Goal: Contribute content: Contribute content

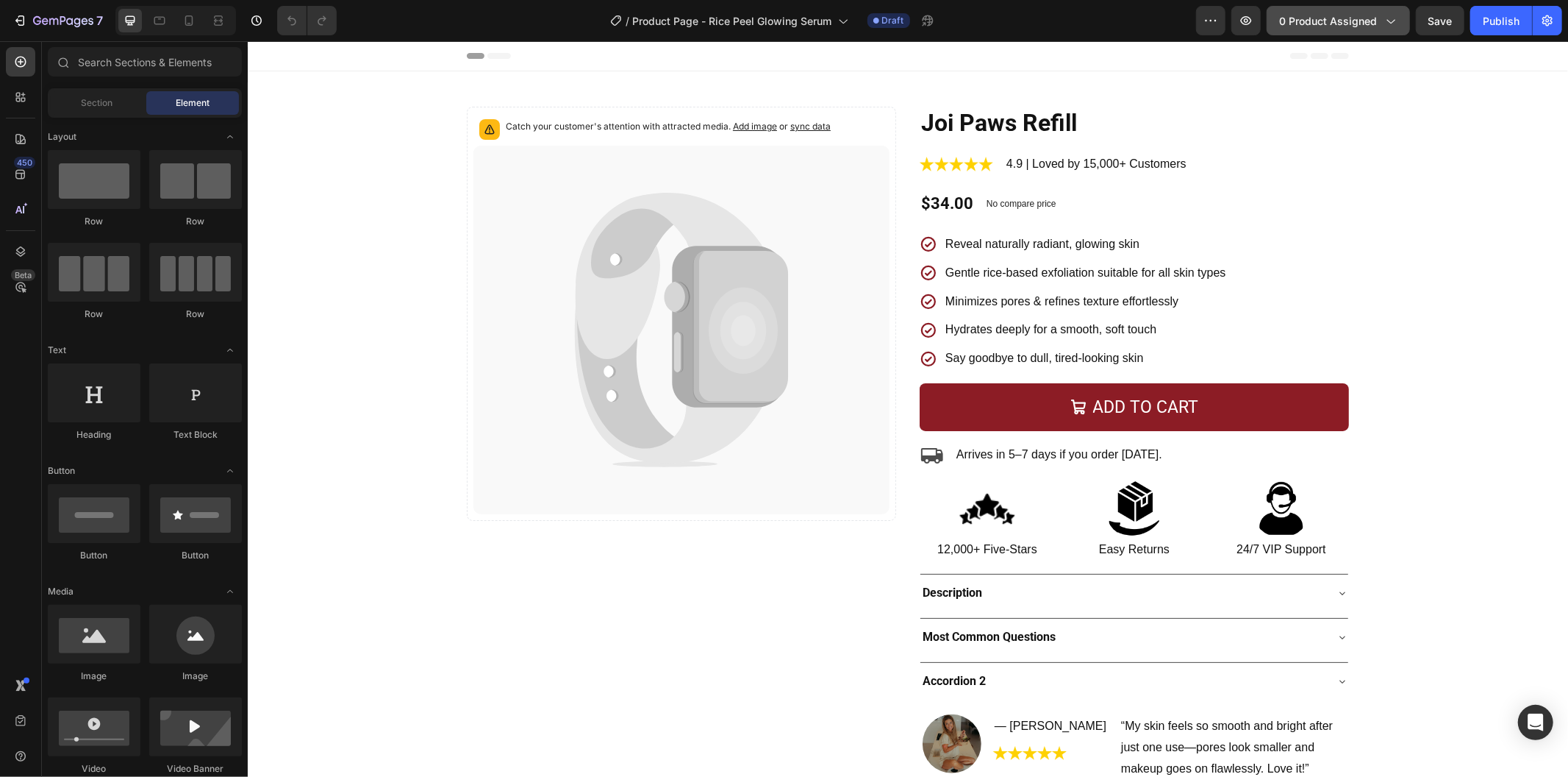
click at [1377, 34] on button "0 product assigned" at bounding box center [1339, 20] width 144 height 29
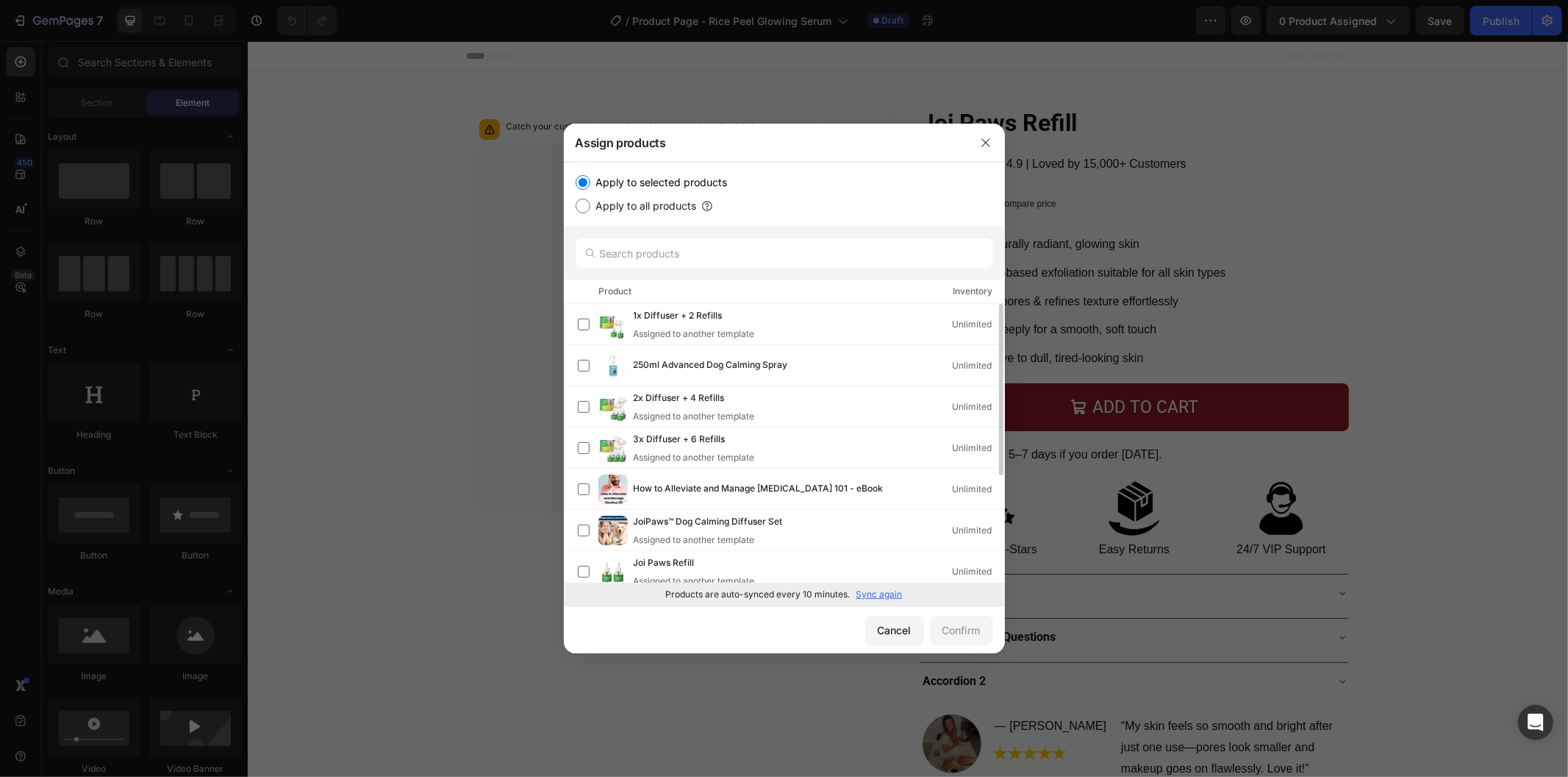
click at [893, 596] on p "Sync again" at bounding box center [880, 594] width 47 height 13
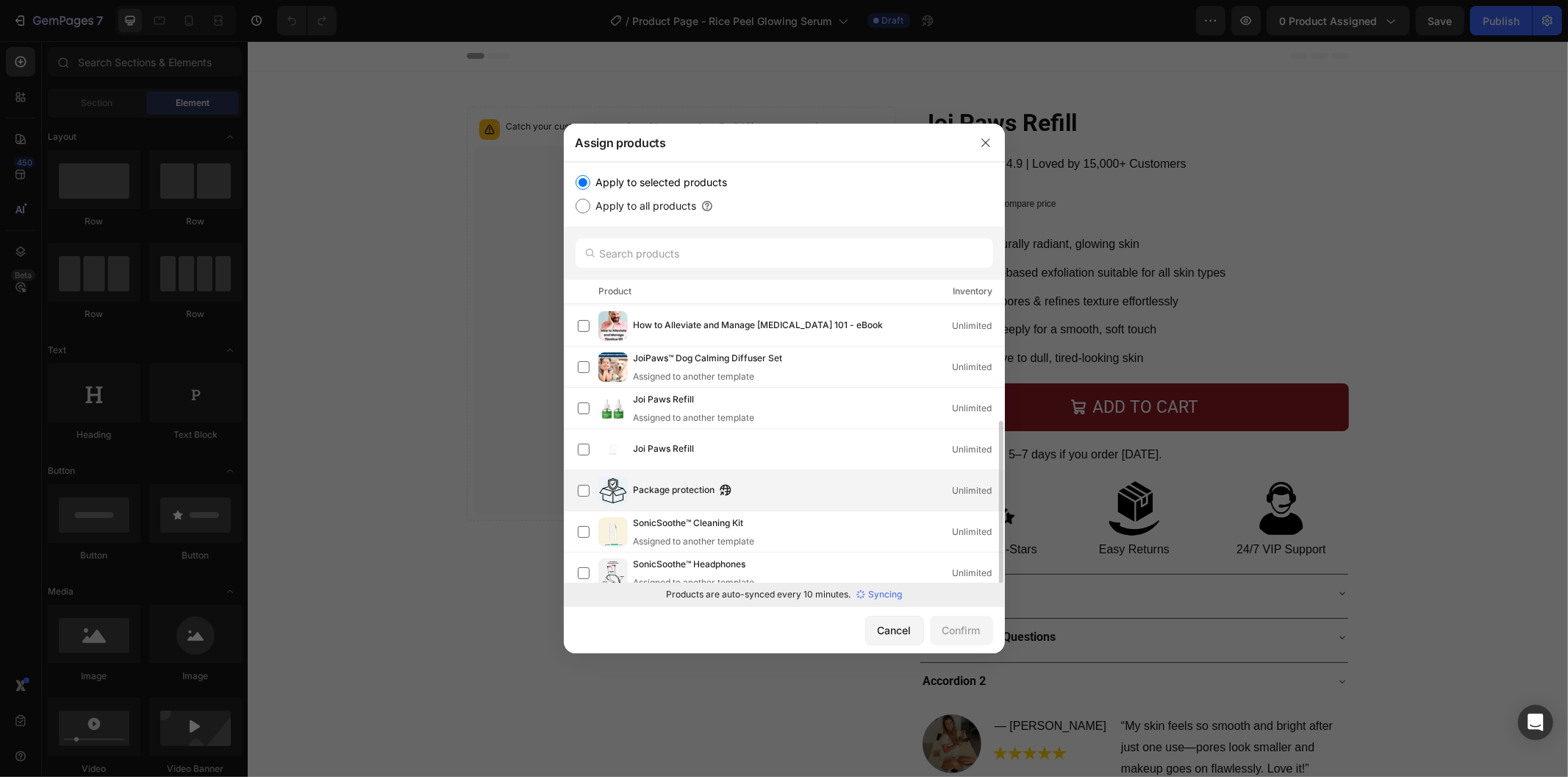
scroll to position [173, 0]
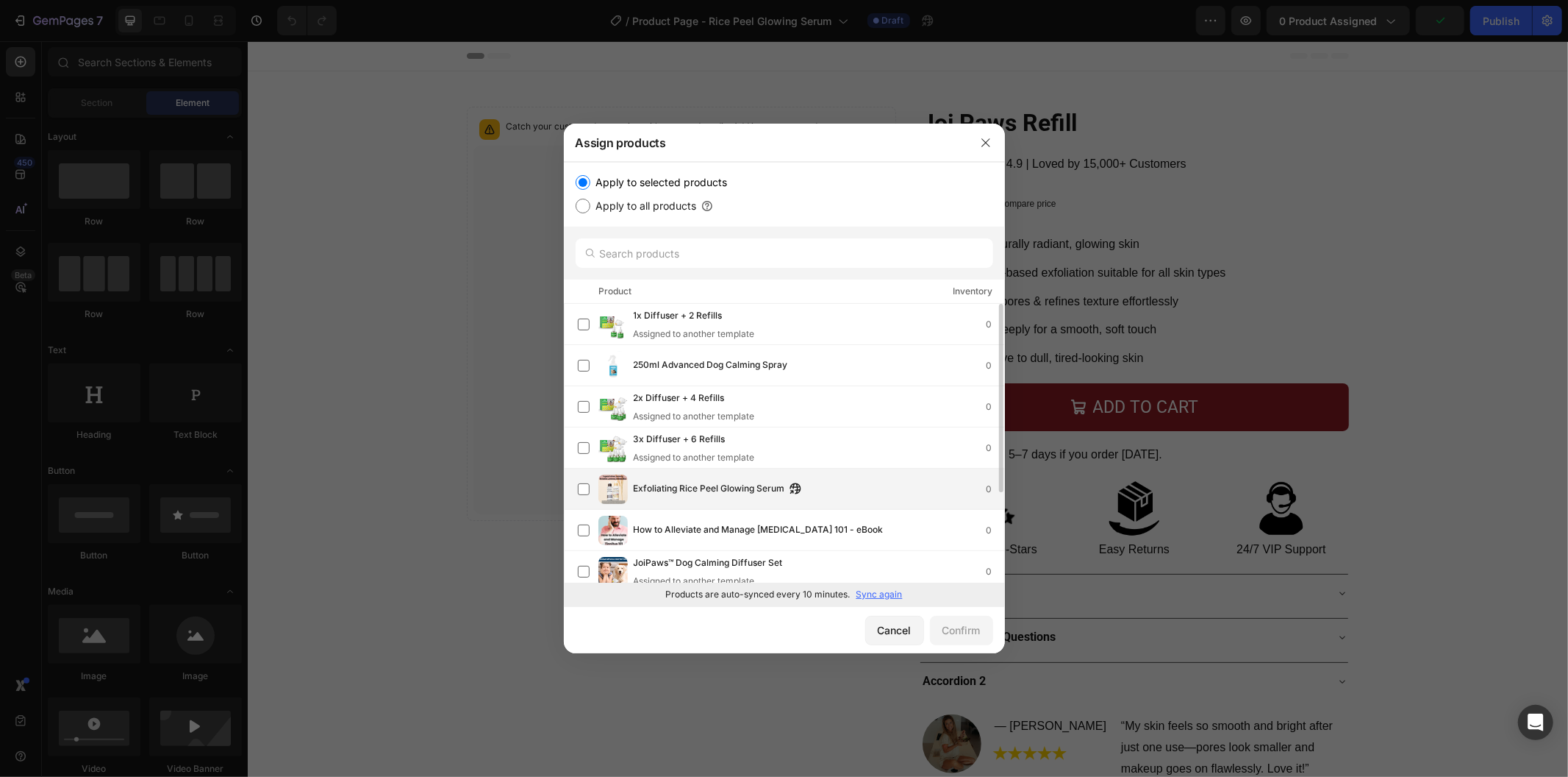
click at [817, 481] on div "Exfoliating Rice Peel Glowing Serum 0" at bounding box center [819, 489] width 371 height 16
click at [972, 637] on div "Confirm" at bounding box center [961, 630] width 38 height 16
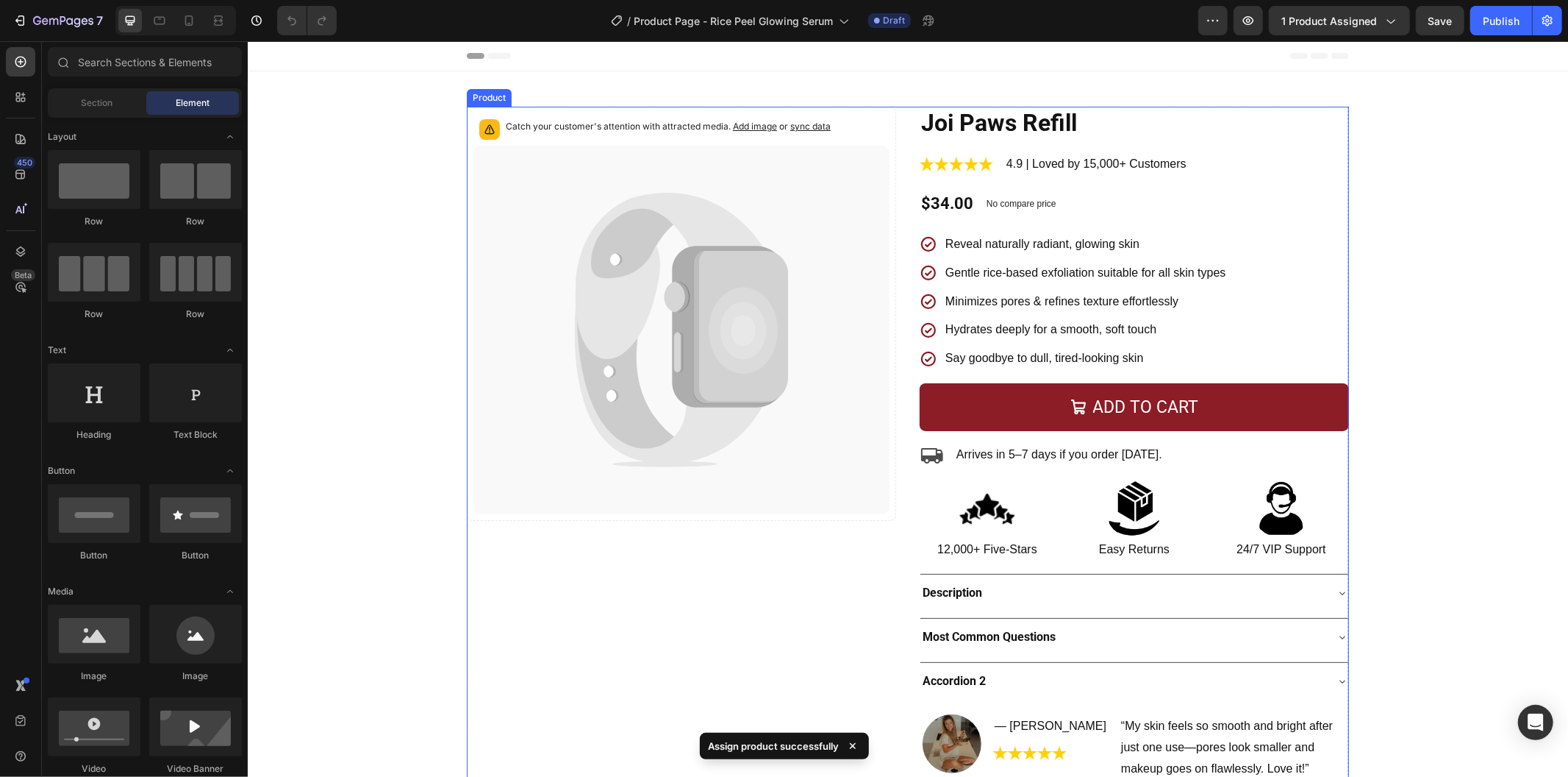
click at [907, 309] on div "Catch your customer's attention with attracted media. Add image or sync data Pr…" at bounding box center [907, 448] width 882 height 683
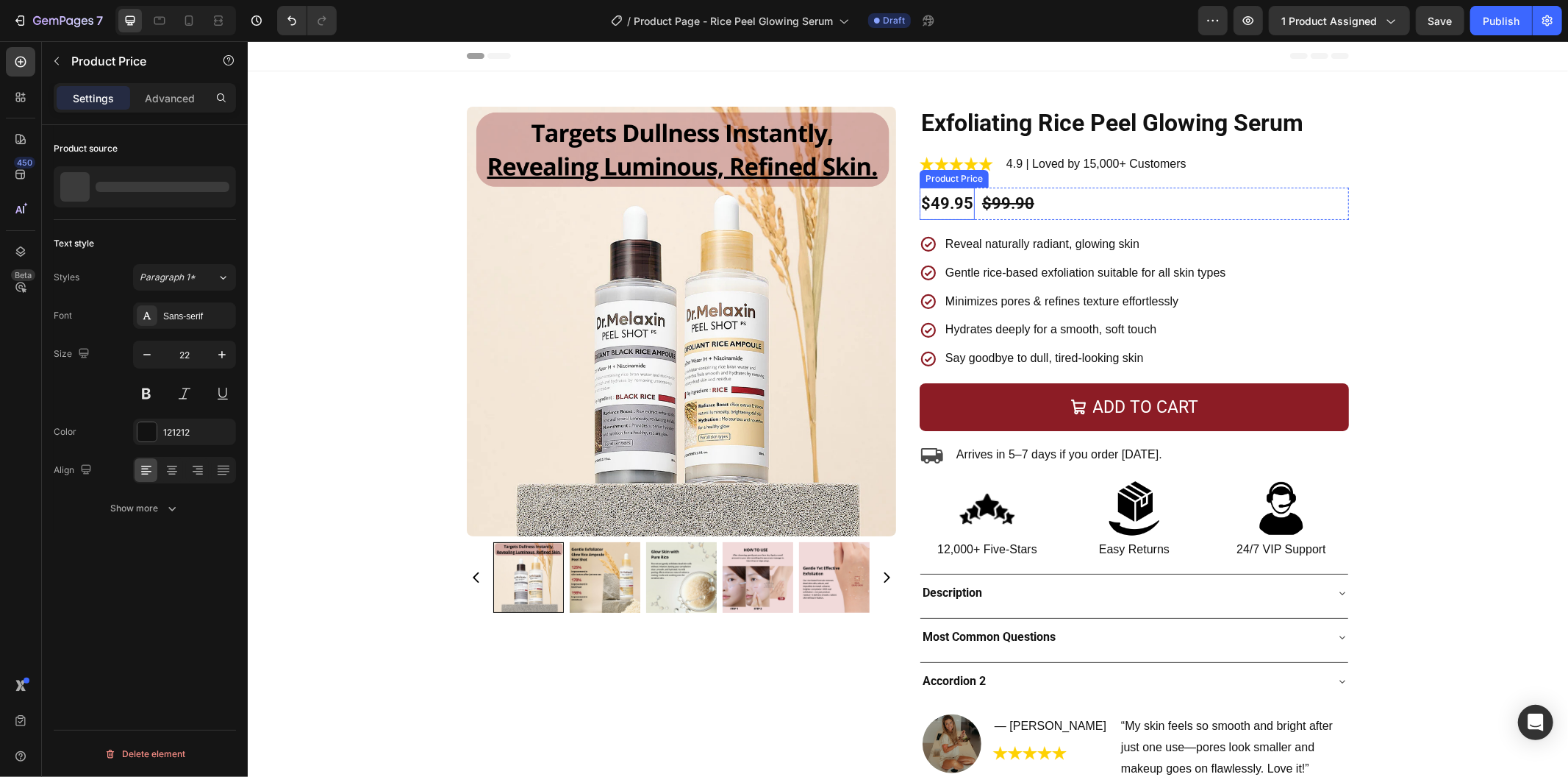
click at [946, 208] on div "$49.95" at bounding box center [947, 203] width 56 height 33
click at [996, 208] on div "$99.90" at bounding box center [1008, 203] width 56 height 33
click at [939, 208] on div "$49.95" at bounding box center [947, 203] width 56 height 33
click at [1022, 195] on div "$99.90" at bounding box center [1008, 203] width 56 height 33
click at [923, 201] on div "$49.95" at bounding box center [947, 203] width 56 height 33
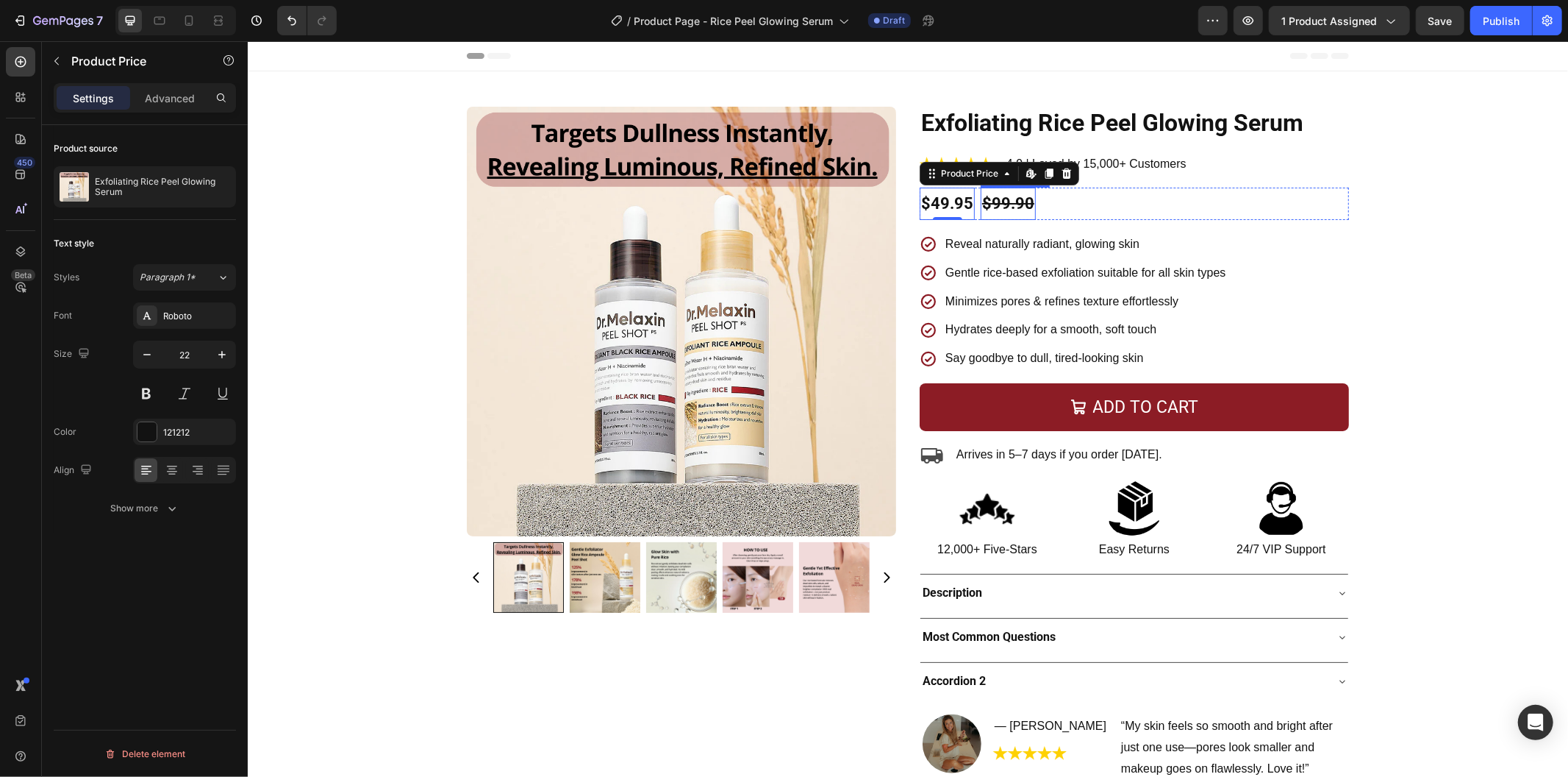
click at [994, 205] on div "$99.90" at bounding box center [1008, 203] width 56 height 33
click at [980, 210] on div "$99.90" at bounding box center [1008, 203] width 56 height 33
click at [950, 210] on div "$49.95" at bounding box center [947, 203] width 56 height 33
click at [150, 397] on button at bounding box center [146, 393] width 26 height 26
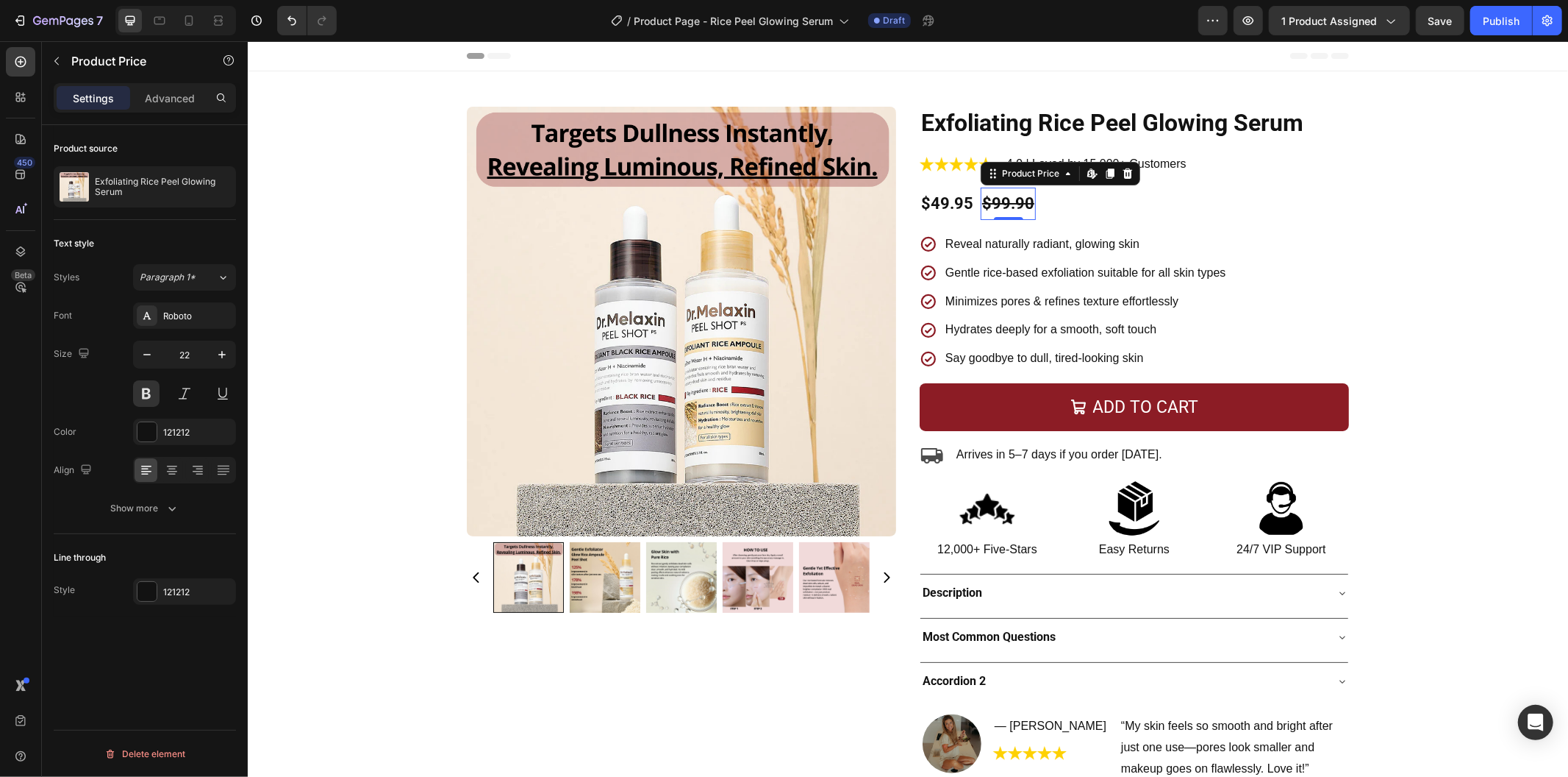
click at [996, 200] on div "$99.90" at bounding box center [1008, 203] width 56 height 33
click at [138, 395] on button at bounding box center [146, 393] width 26 height 26
click at [177, 520] on button "Show more" at bounding box center [145, 508] width 182 height 26
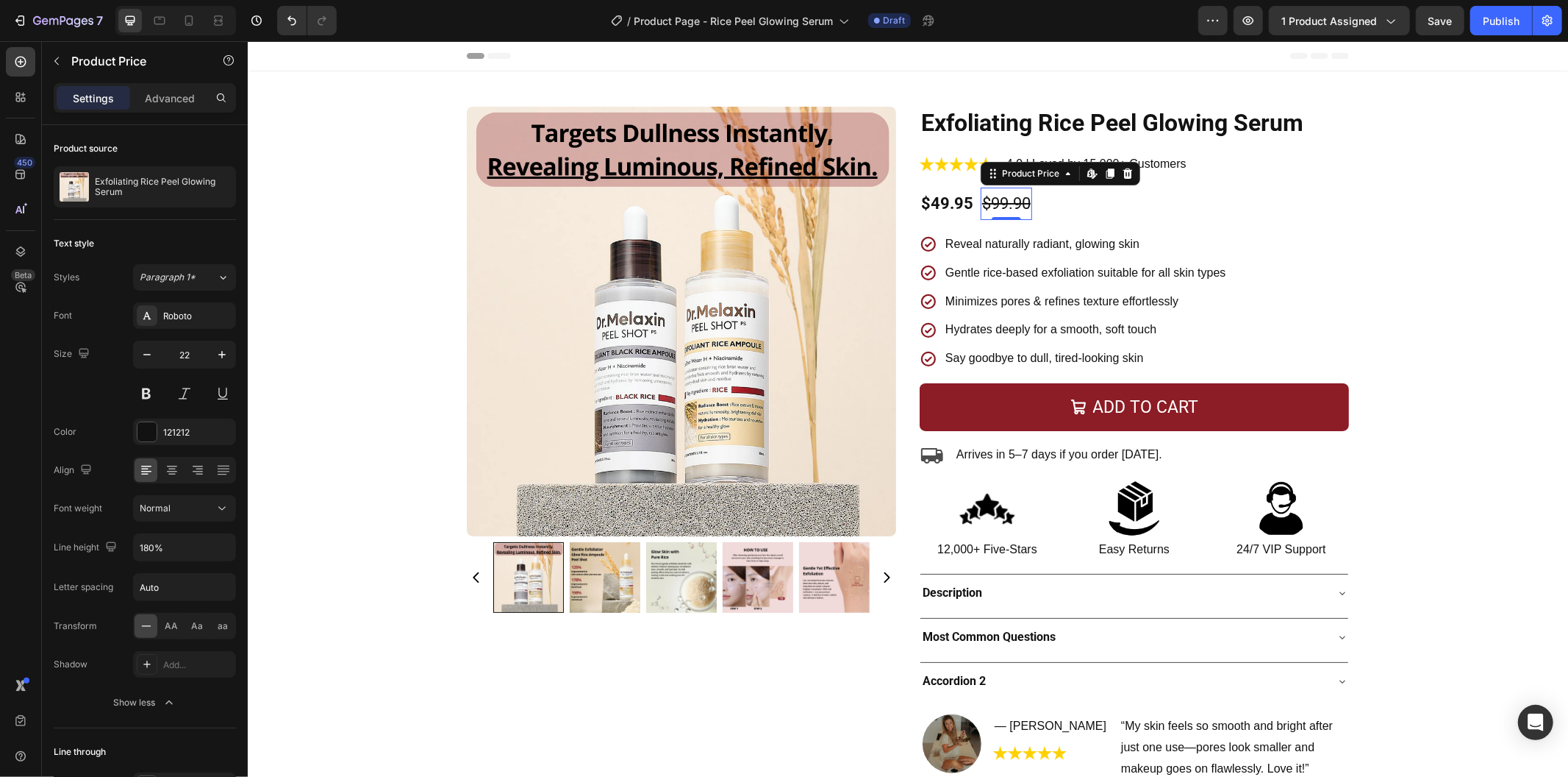
click at [180, 493] on div "Font Roboto Size 22 Color 121212 Align Font weight Normal Line height 180% Lett…" at bounding box center [145, 509] width 182 height 413
click at [185, 509] on div "Normal" at bounding box center [177, 508] width 75 height 13
click at [193, 604] on p "Semi Bold" at bounding box center [178, 602] width 78 height 13
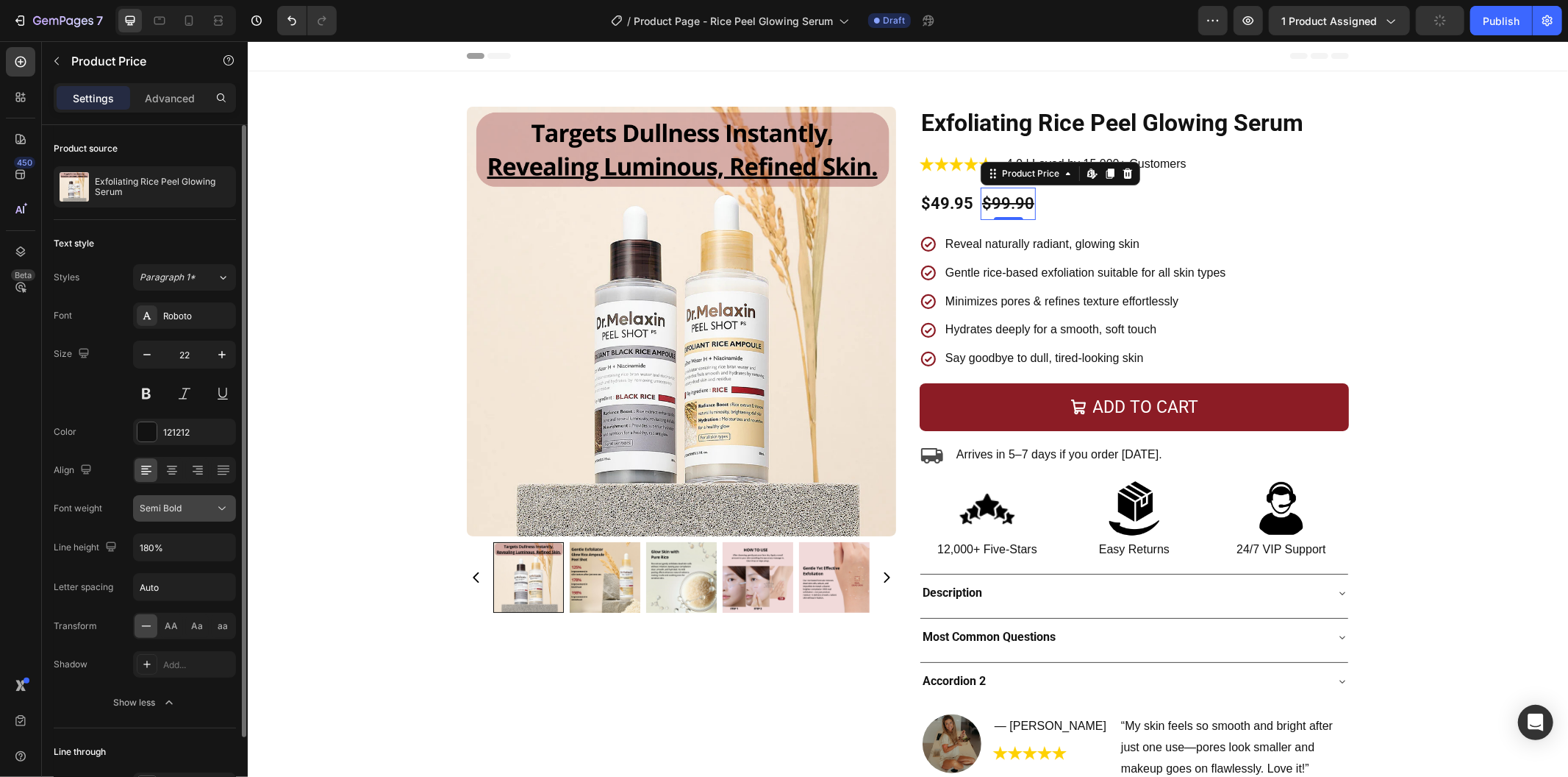
click at [201, 505] on div "Semi Bold" at bounding box center [177, 508] width 75 height 13
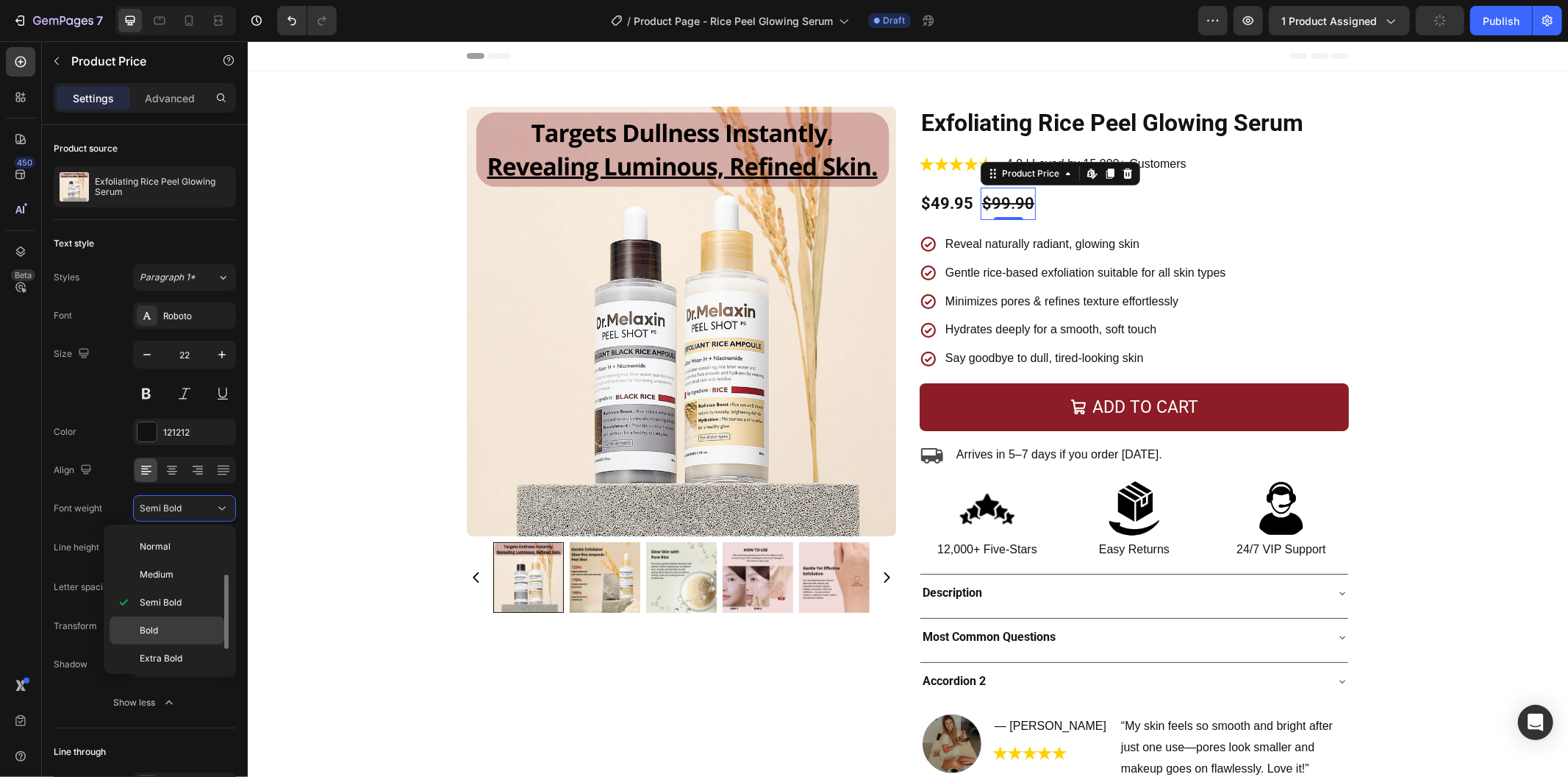
click at [187, 645] on div "Bold" at bounding box center [167, 659] width 114 height 28
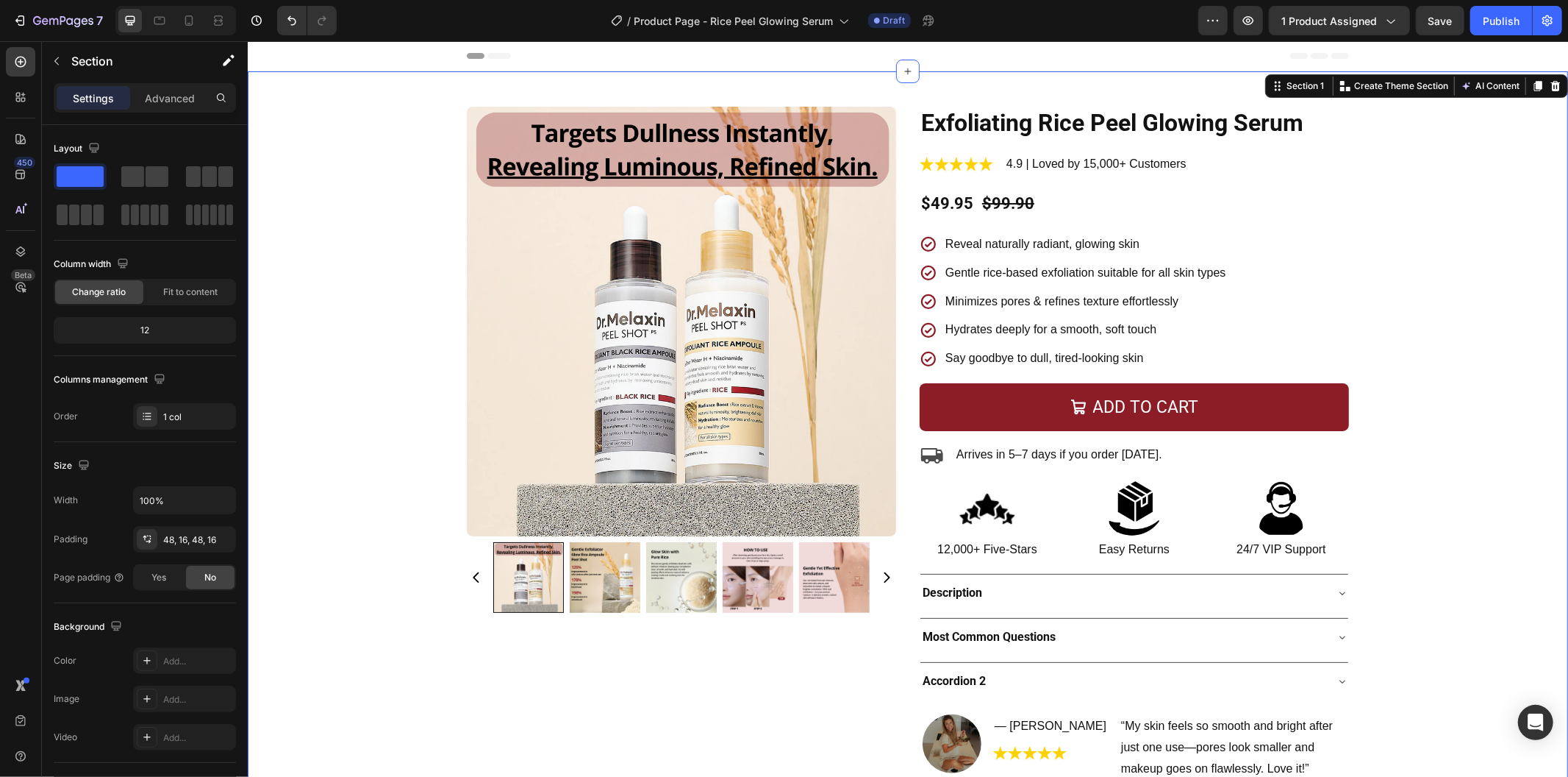
click at [358, 482] on div "Product Images Exfoliating Rice Peel Glowing Serum Product Title Image 4.9 | Lo…" at bounding box center [907, 453] width 1297 height 695
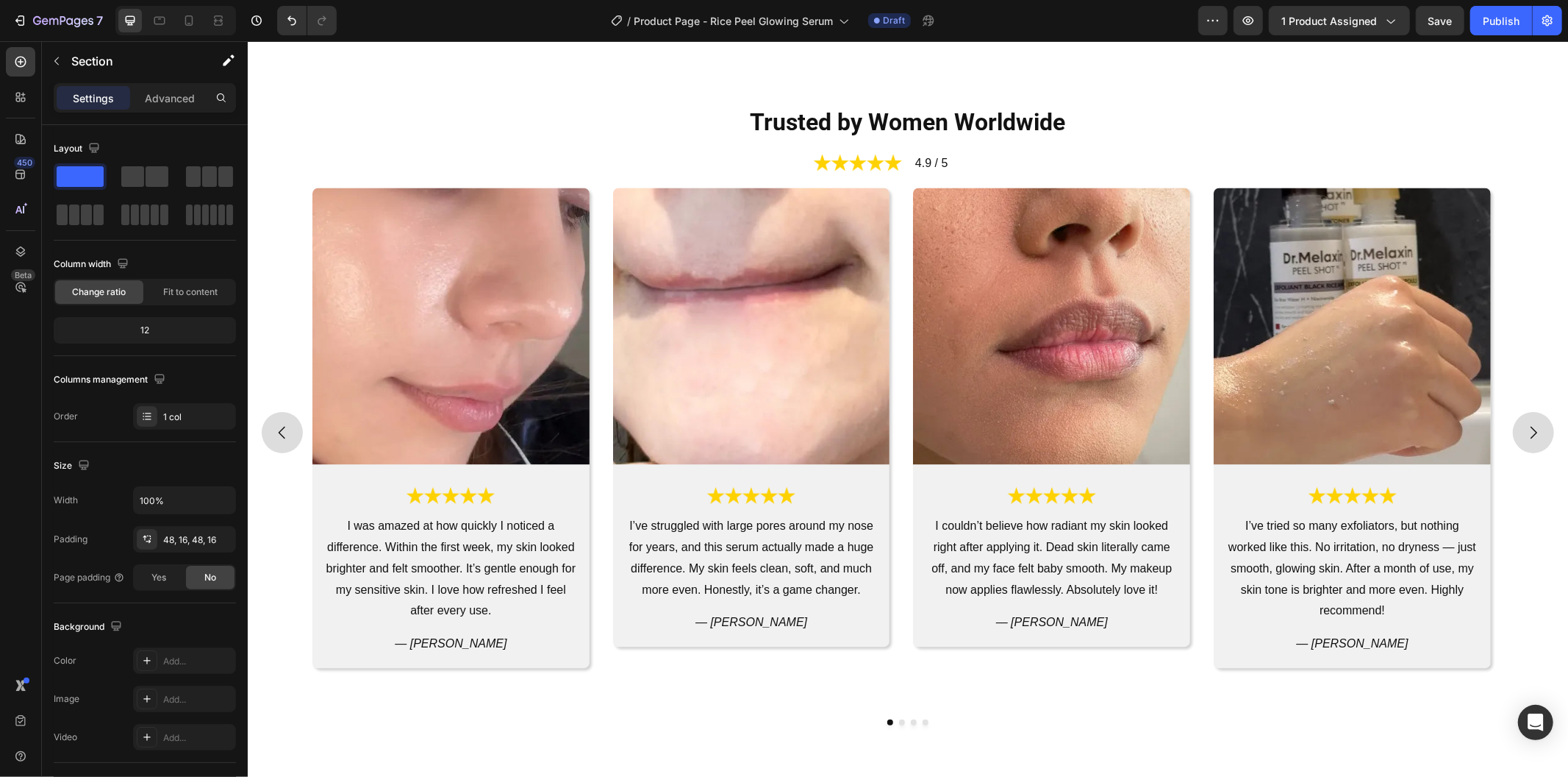
scroll to position [2031, 0]
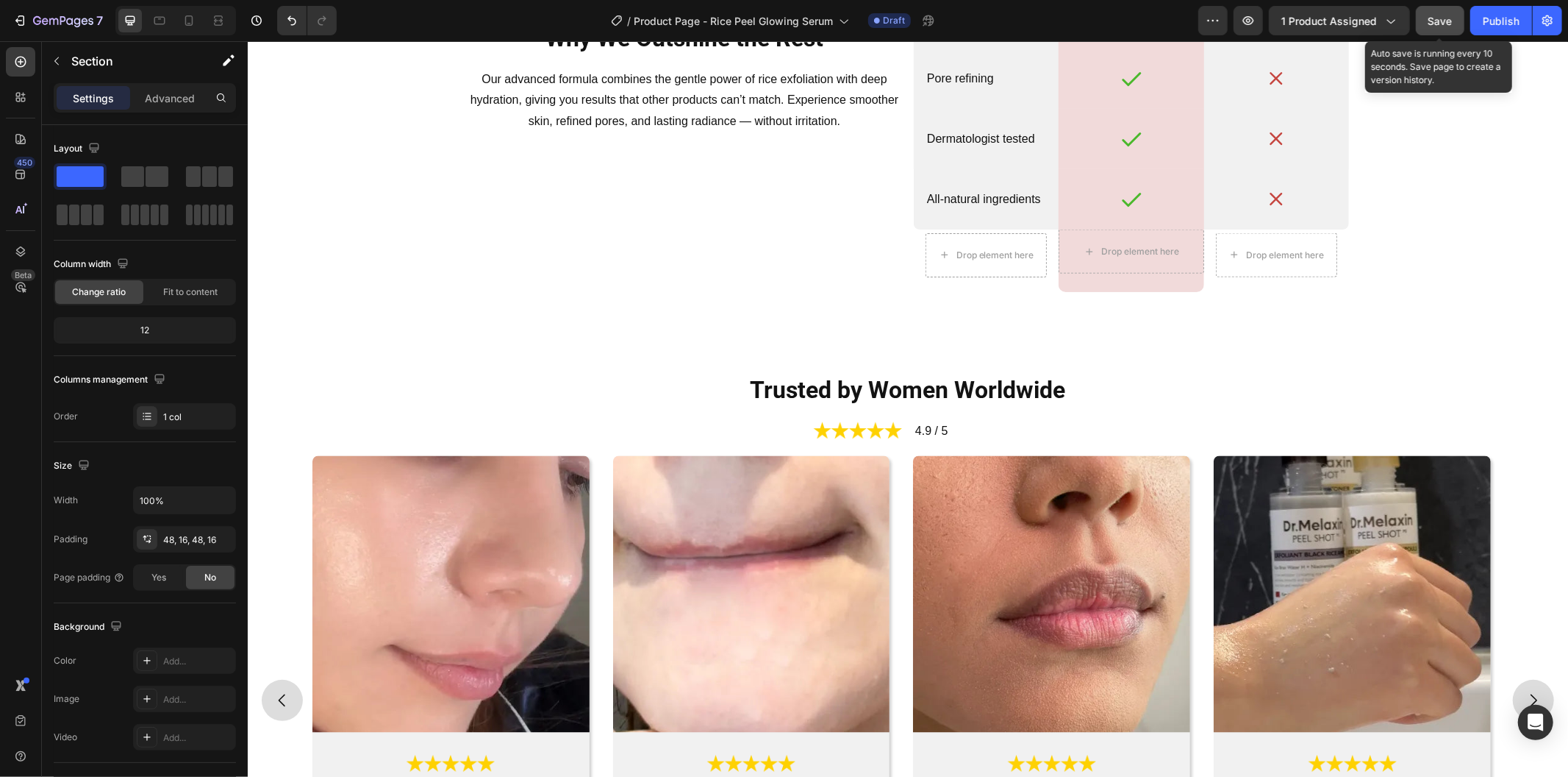
click at [1441, 31] on button "Save" at bounding box center [1440, 20] width 48 height 29
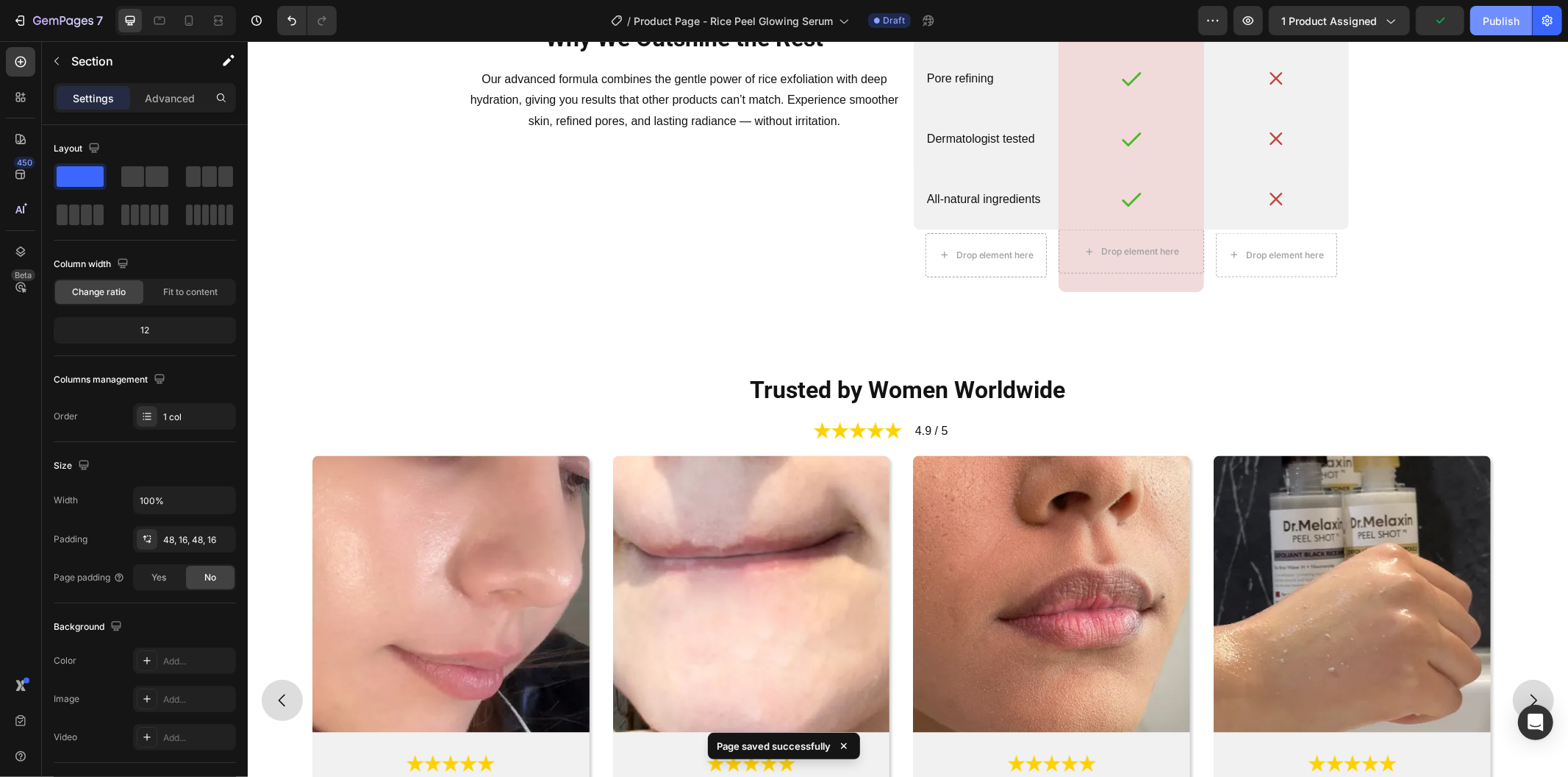
click at [1476, 15] on button "Publish" at bounding box center [1502, 20] width 62 height 29
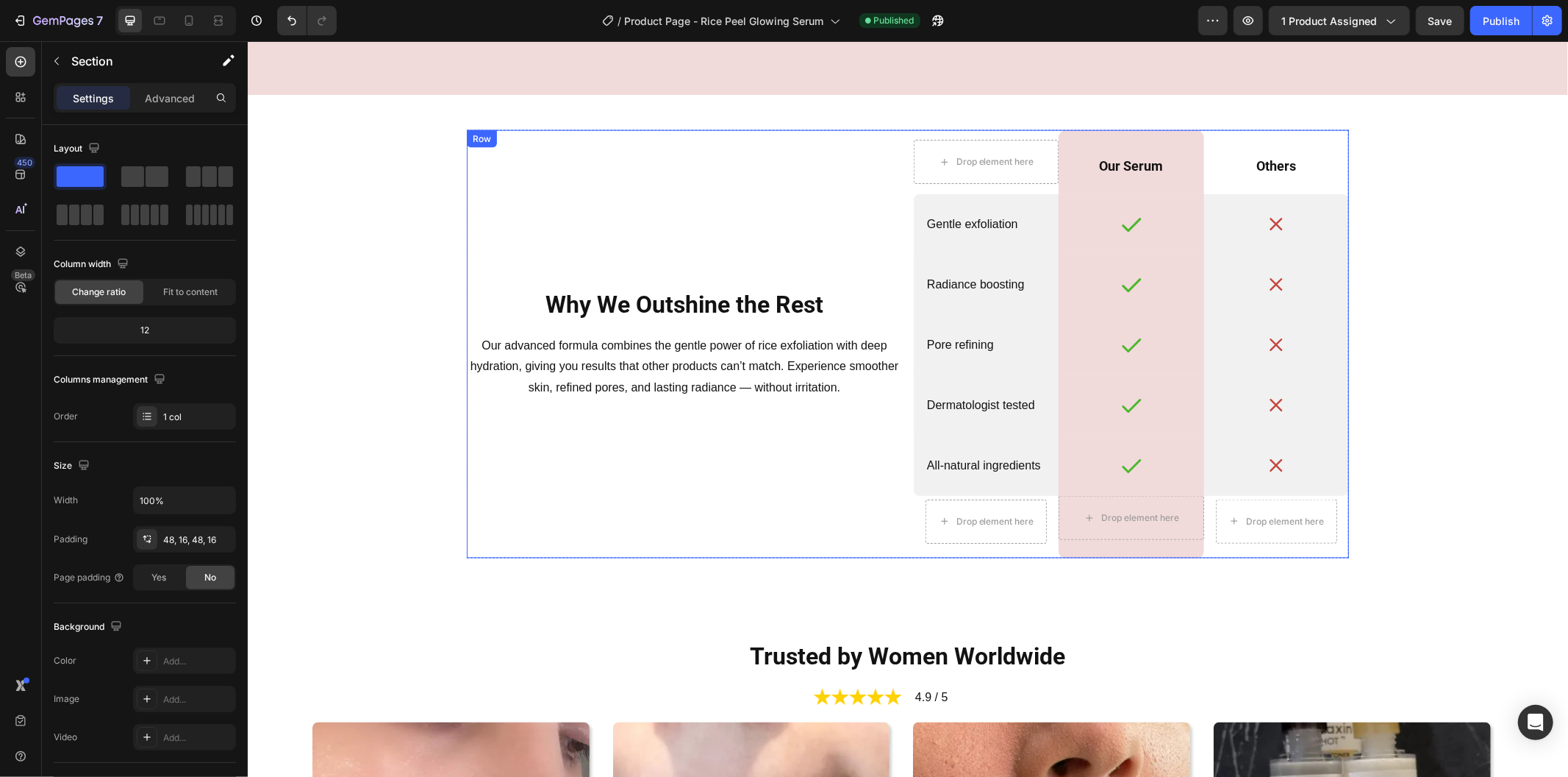
scroll to position [1704, 0]
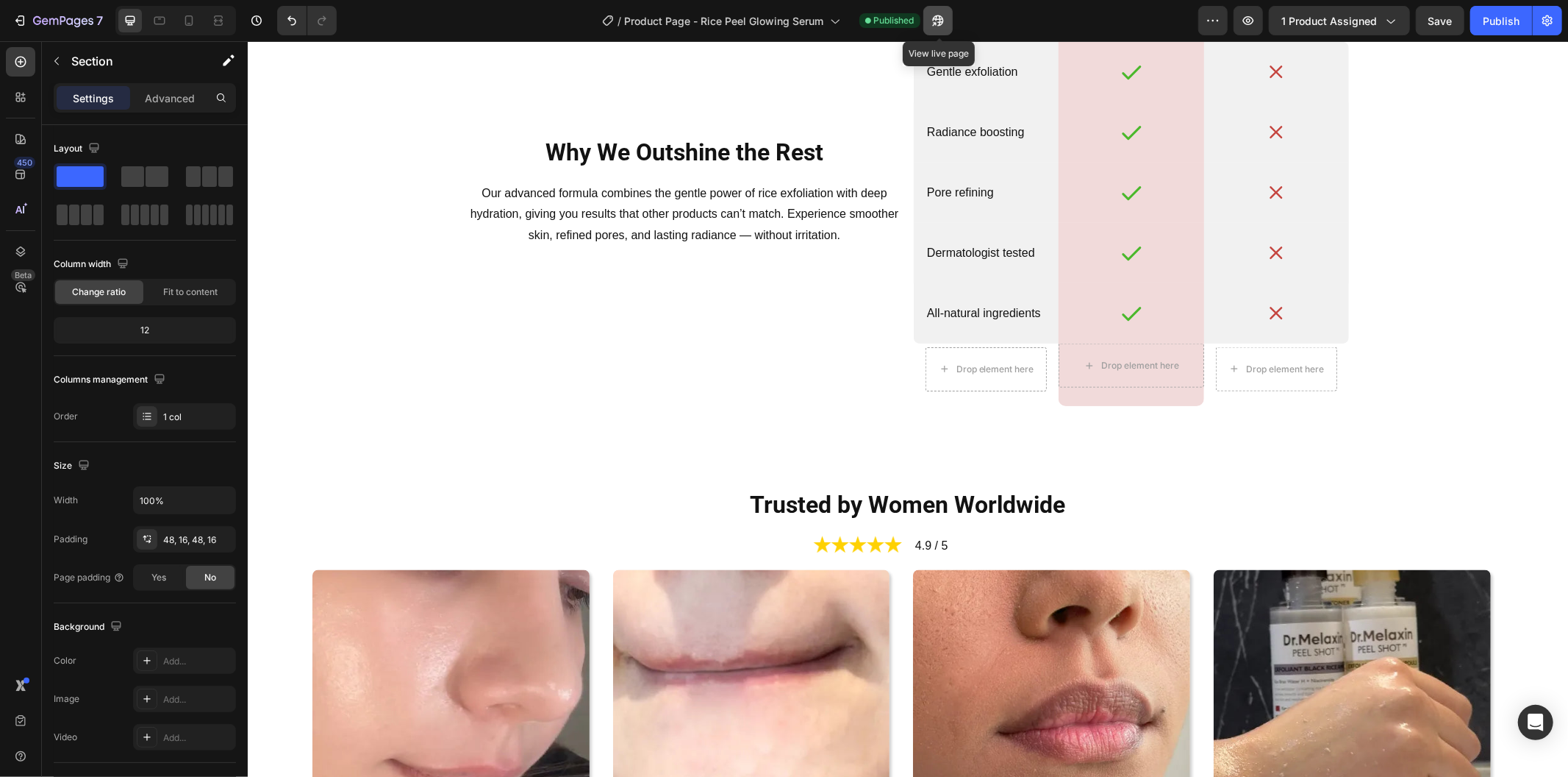
click at [942, 27] on icon "button" at bounding box center [938, 20] width 15 height 15
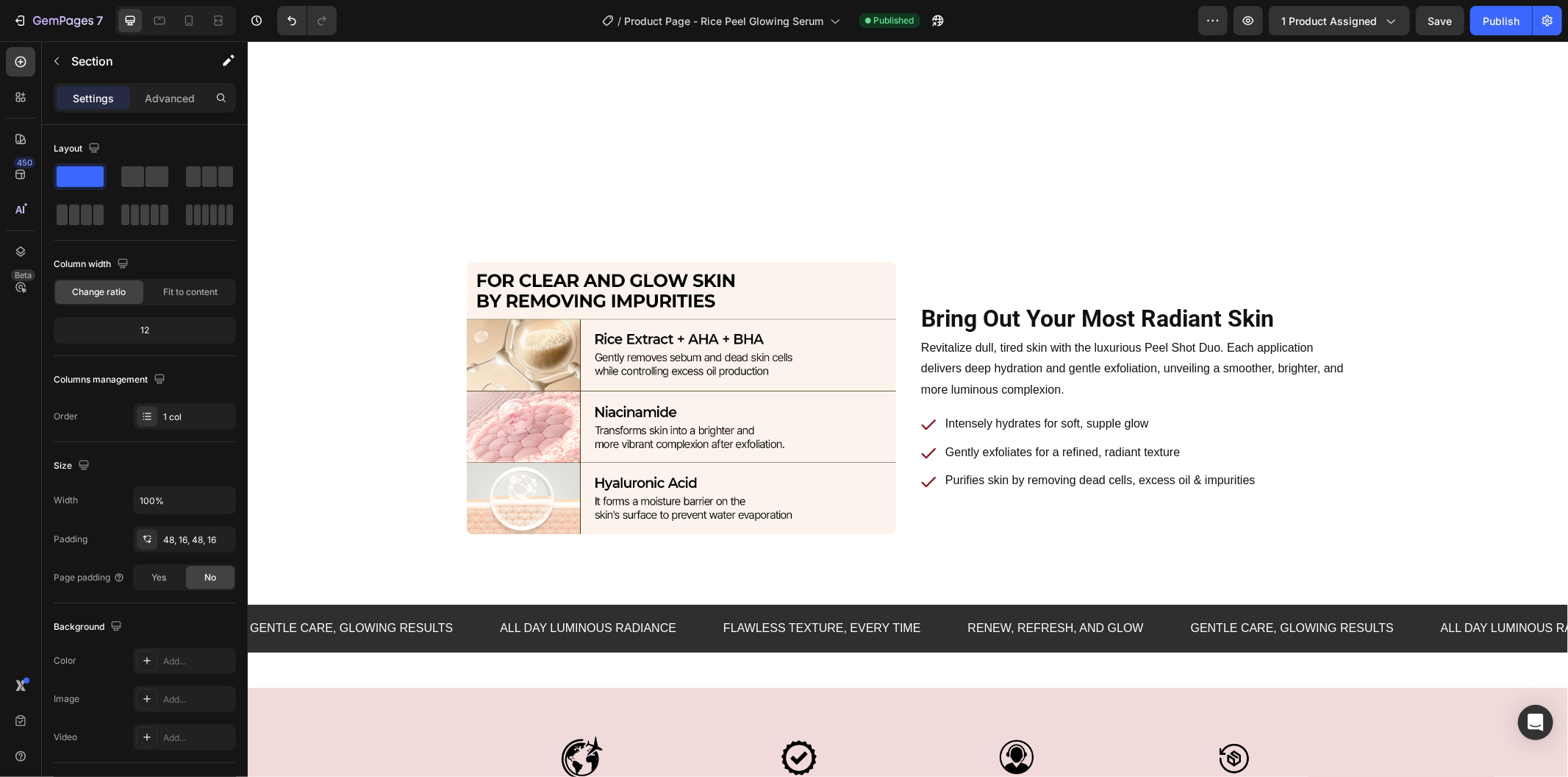
scroll to position [2880, 0]
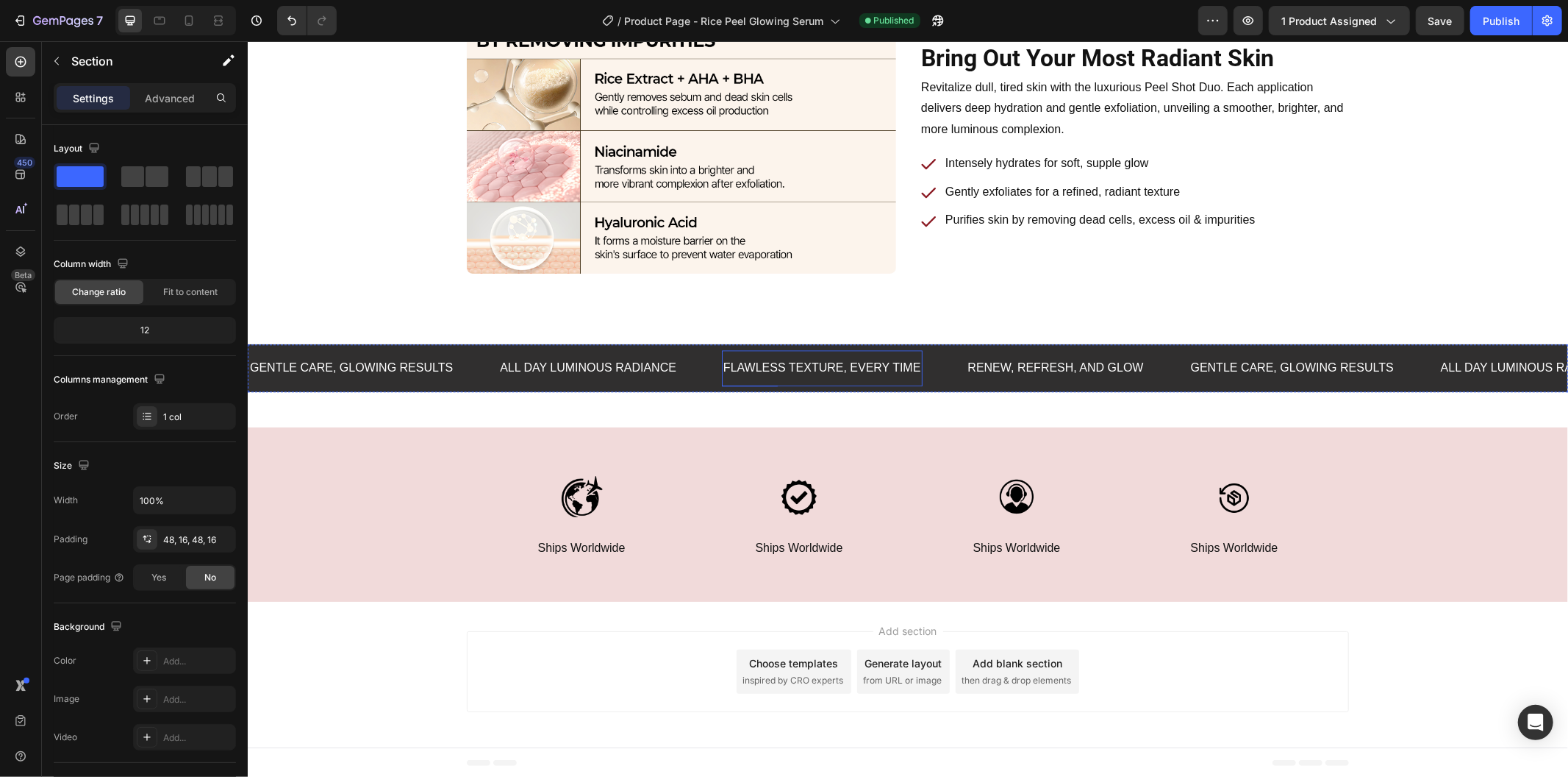
click at [819, 380] on div "Flawless texture, every time Text Block" at bounding box center [822, 368] width 201 height 36
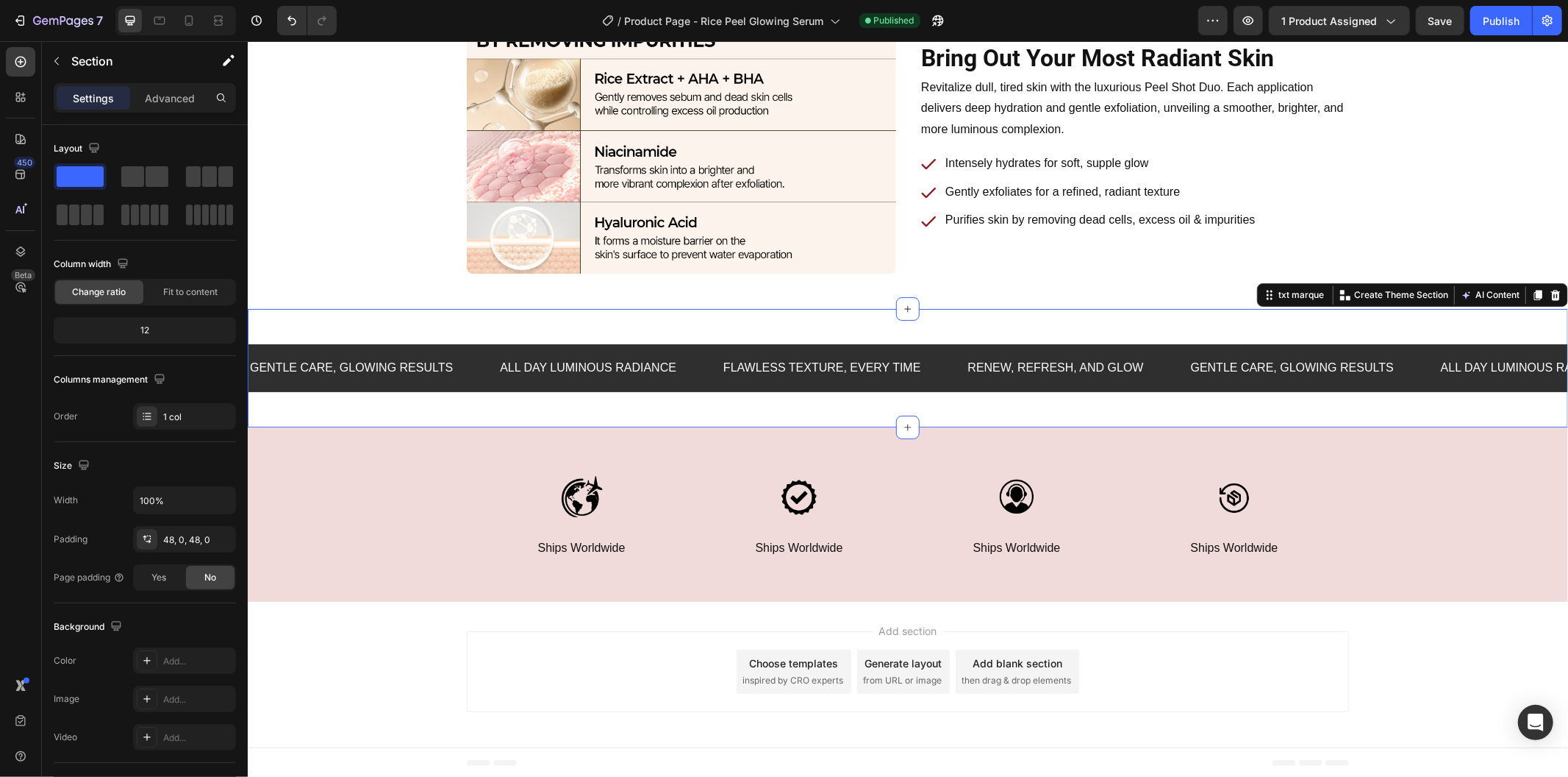
click at [826, 409] on div "Gentle care, glowing results Text Block All Day Luminous Radiance Text Block Fl…" at bounding box center [906, 367] width 1321 height 118
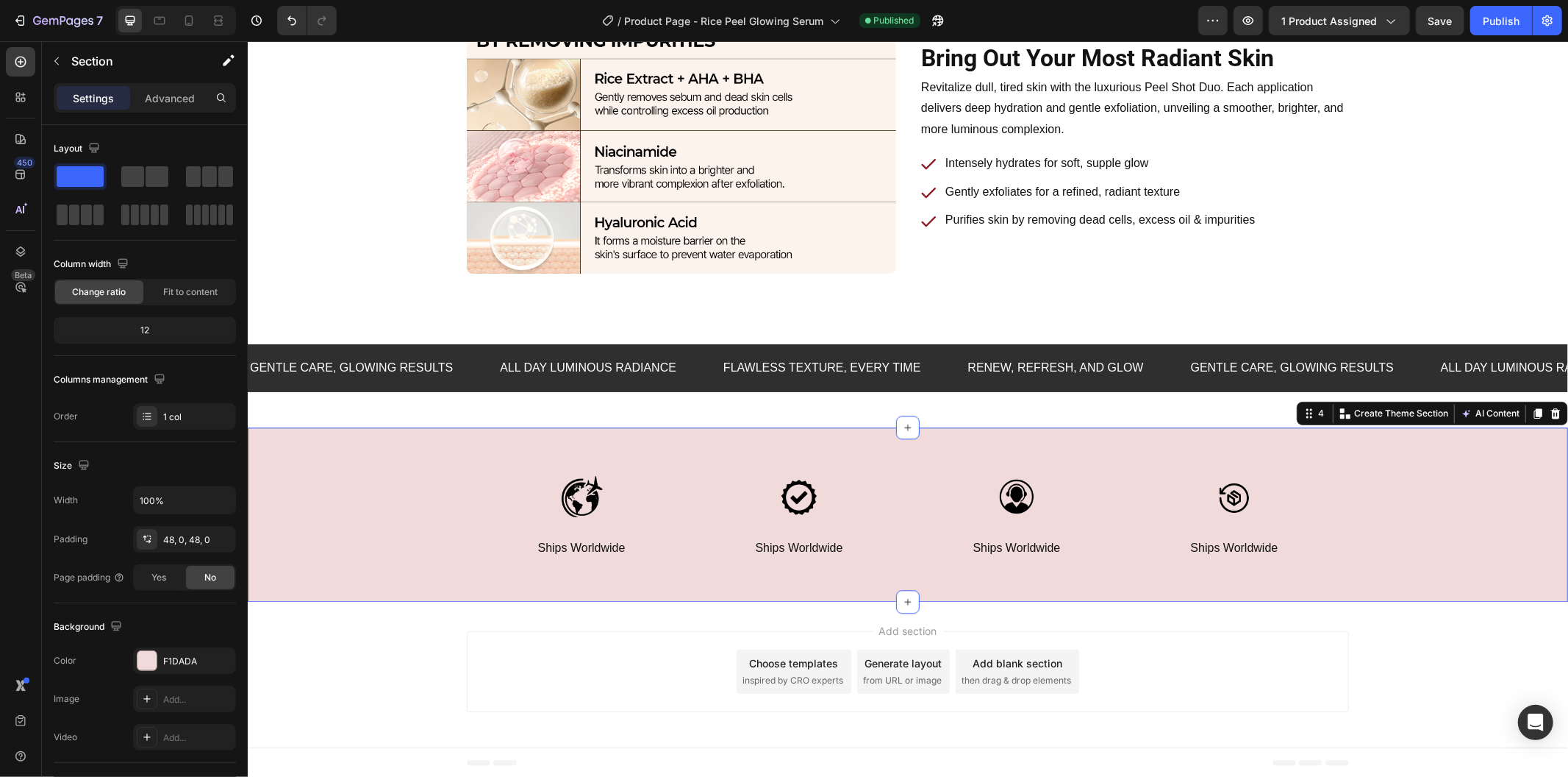
click at [833, 436] on div "Image Ships Worldwide Text Block Row Image Ships Worldwide Text Block Row Image…" at bounding box center [906, 513] width 1321 height 174
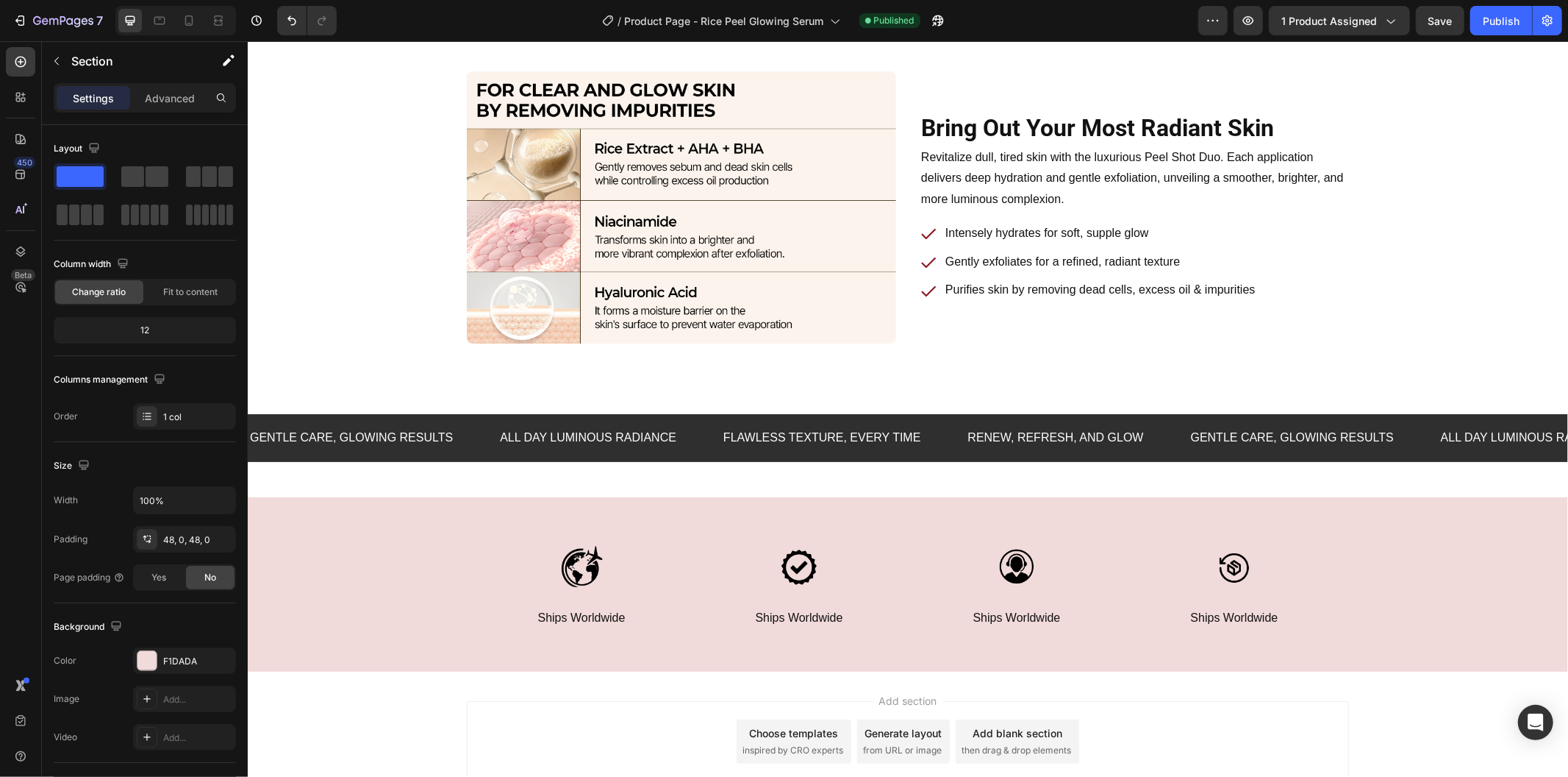
scroll to position [3093, 0]
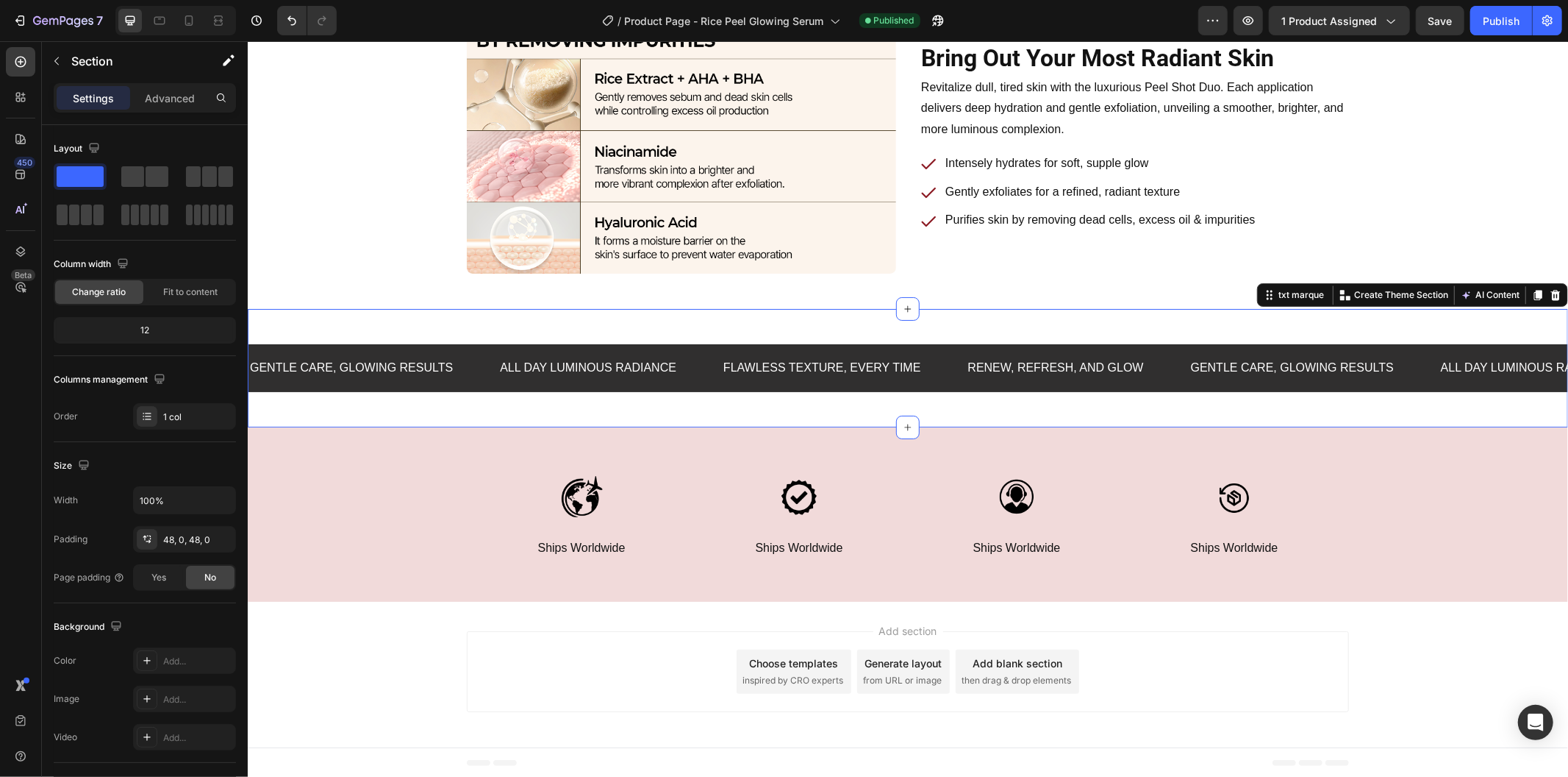
click at [421, 328] on div "Gentle care, glowing results Text Block All Day Luminous Radiance Text Block Fl…" at bounding box center [906, 367] width 1321 height 118
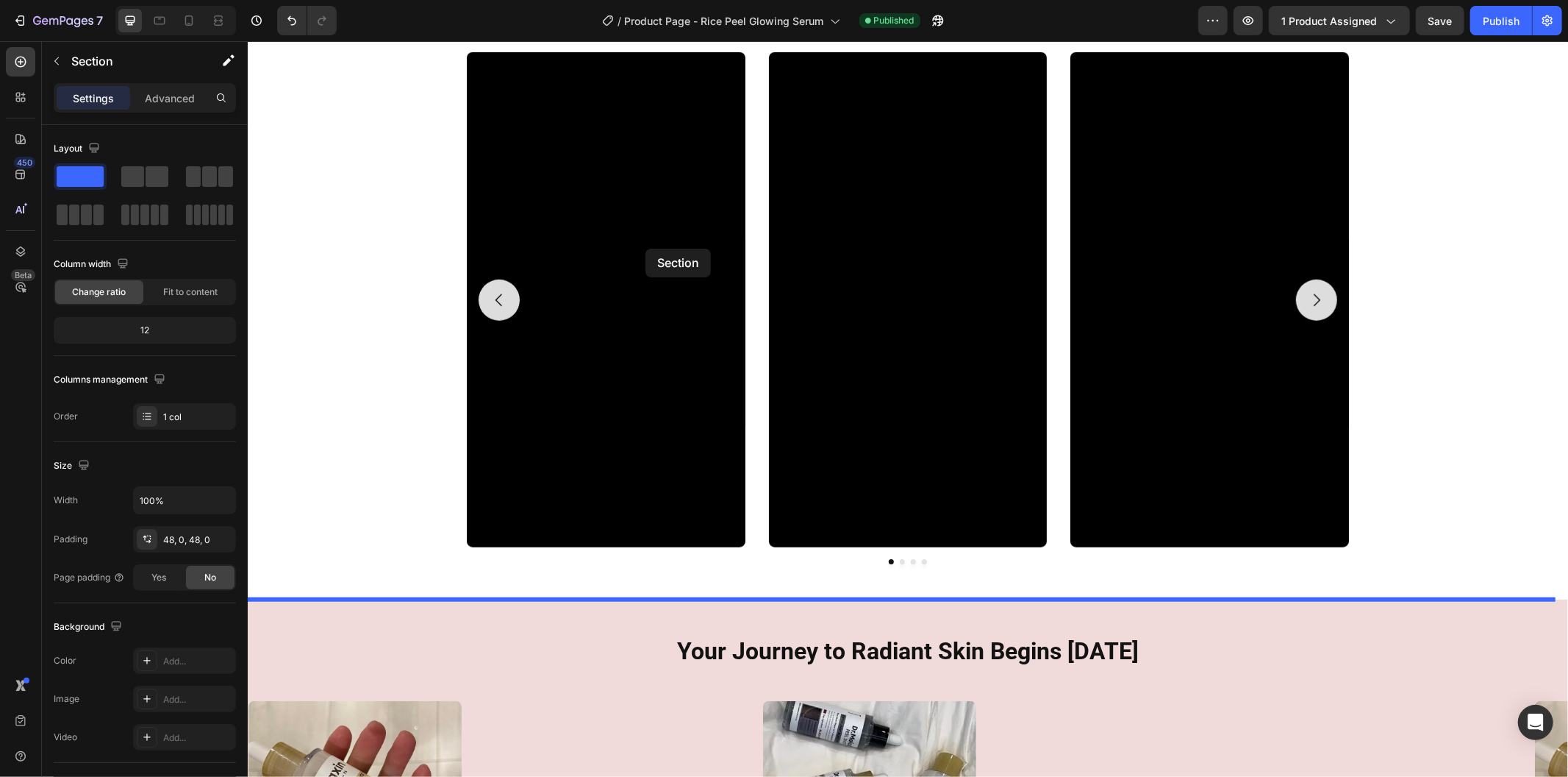
scroll to position [861, 0]
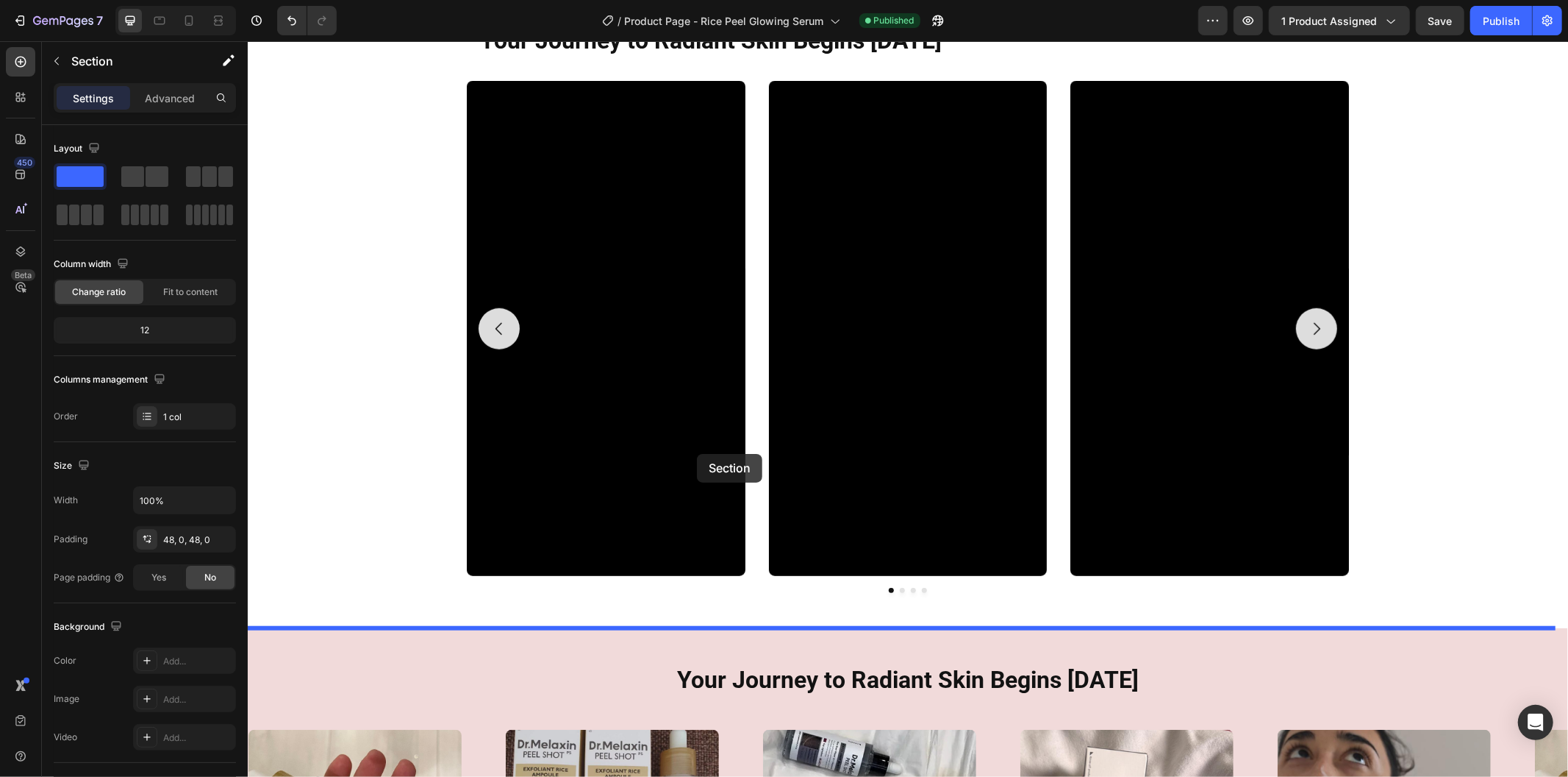
drag, startPoint x: 421, startPoint y: 328, endPoint x: 693, endPoint y: 458, distance: 301.5
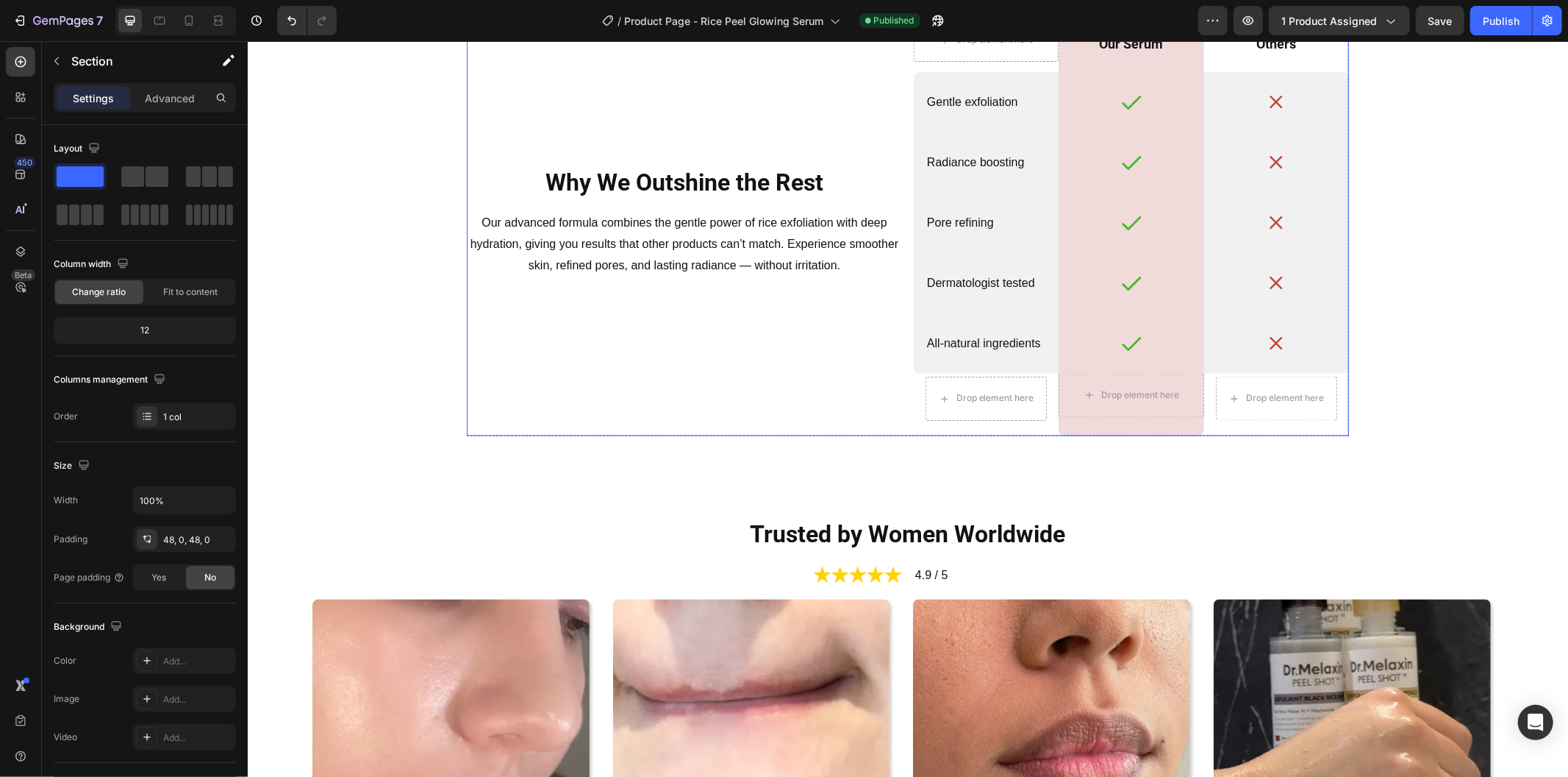
scroll to position [1678, 0]
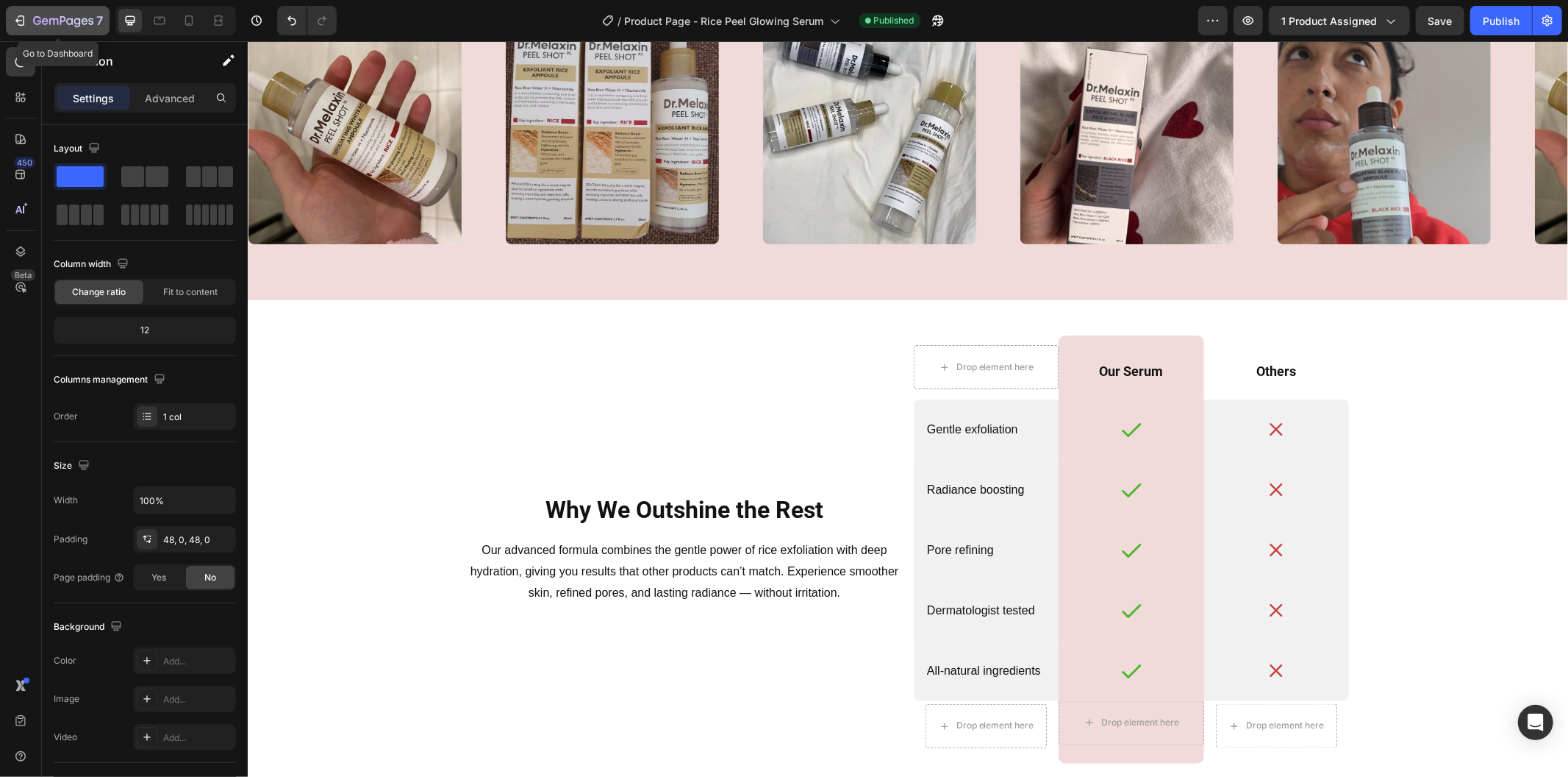
click at [44, 17] on icon "button" at bounding box center [64, 21] width 60 height 12
